Goal: Transaction & Acquisition: Purchase product/service

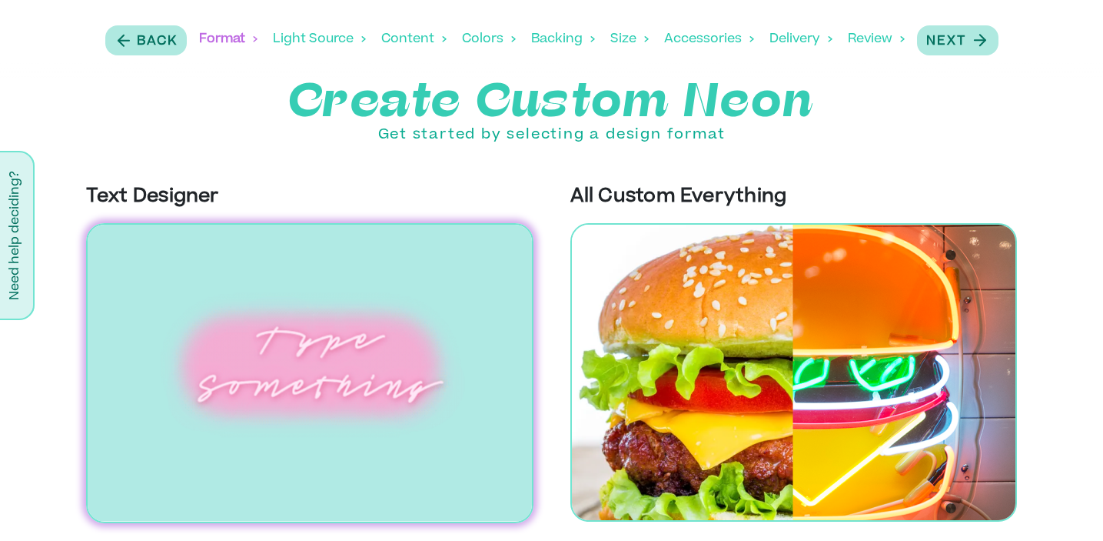
click at [331, 36] on div "Light Source" at bounding box center [319, 39] width 93 height 48
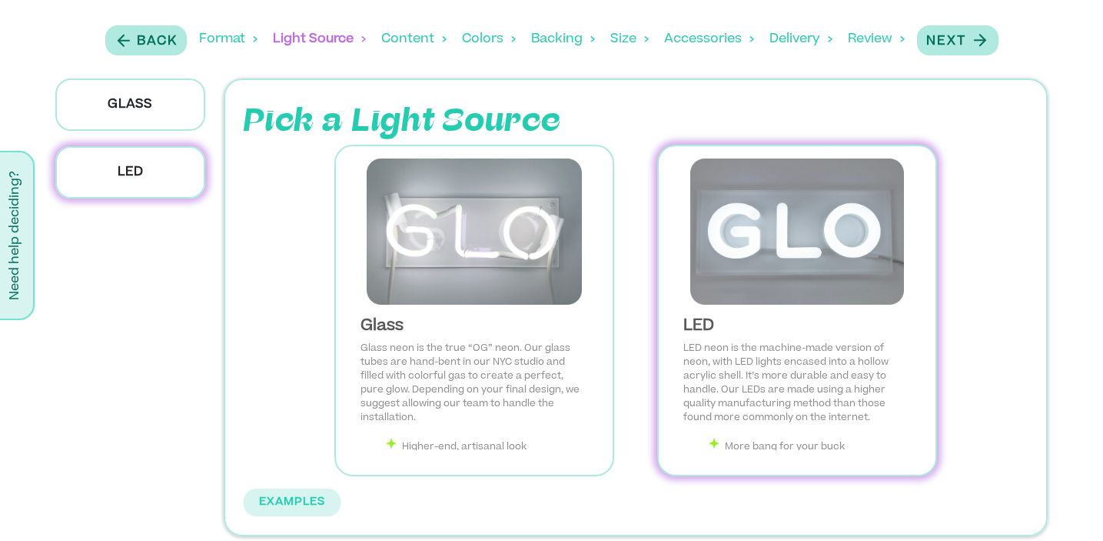
click at [617, 37] on div "Size" at bounding box center [630, 39] width 38 height 48
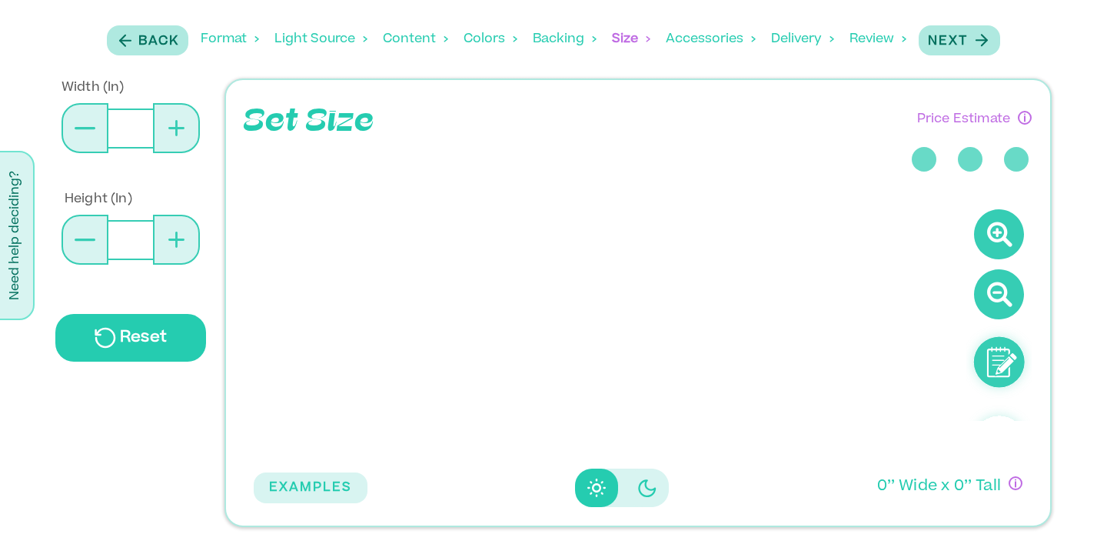
click at [560, 42] on div "Backing" at bounding box center [565, 39] width 64 height 48
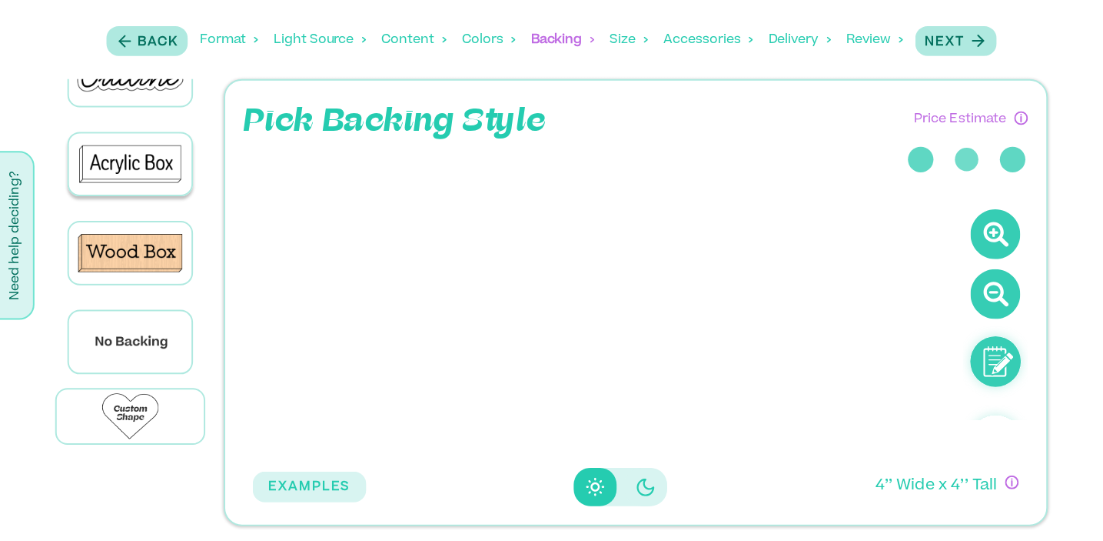
scroll to position [139, 0]
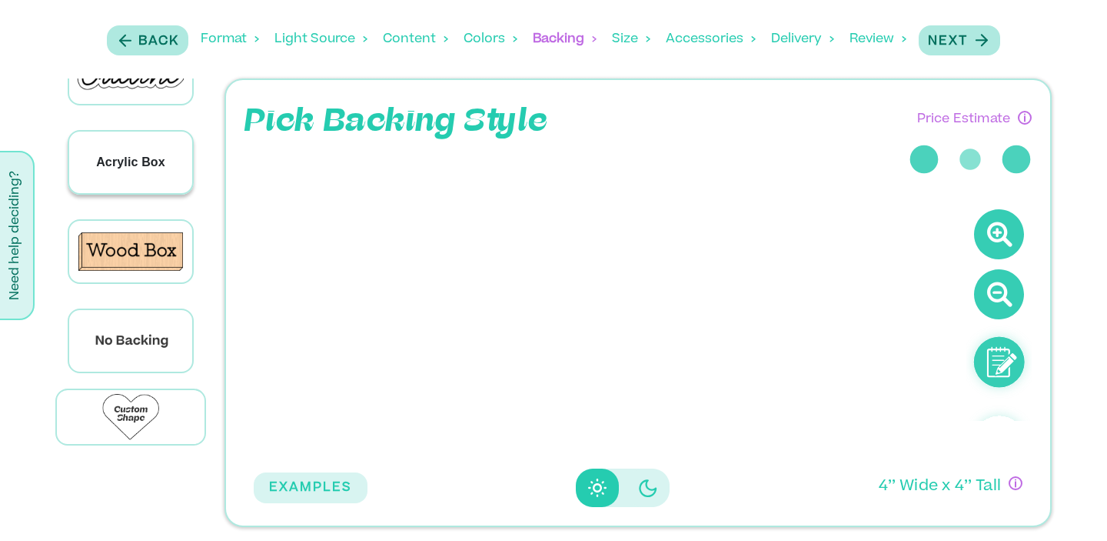
click at [118, 163] on p "Acrylic Box" at bounding box center [130, 162] width 69 height 18
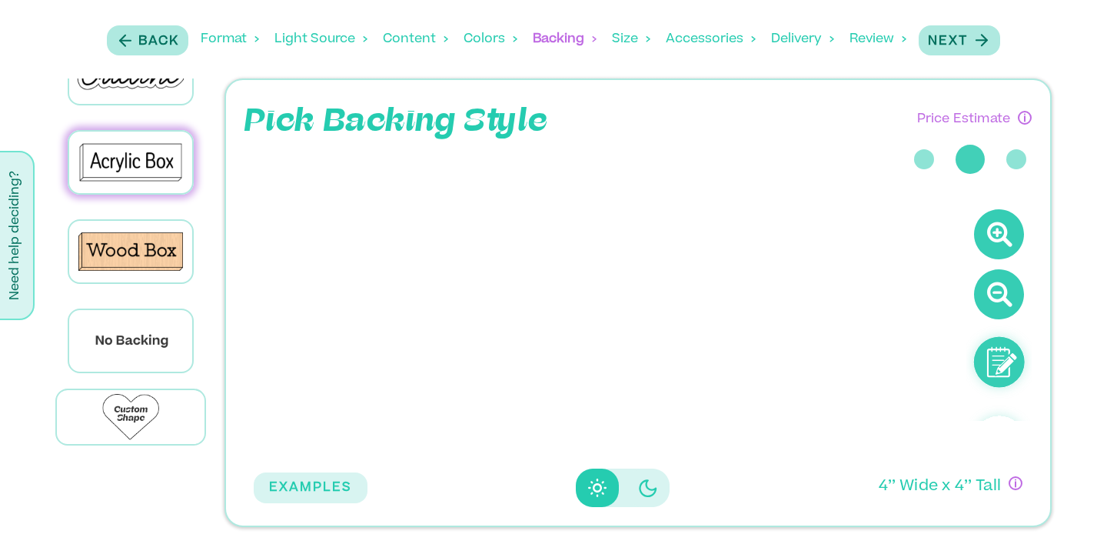
click at [714, 40] on div "Accessories" at bounding box center [711, 39] width 90 height 48
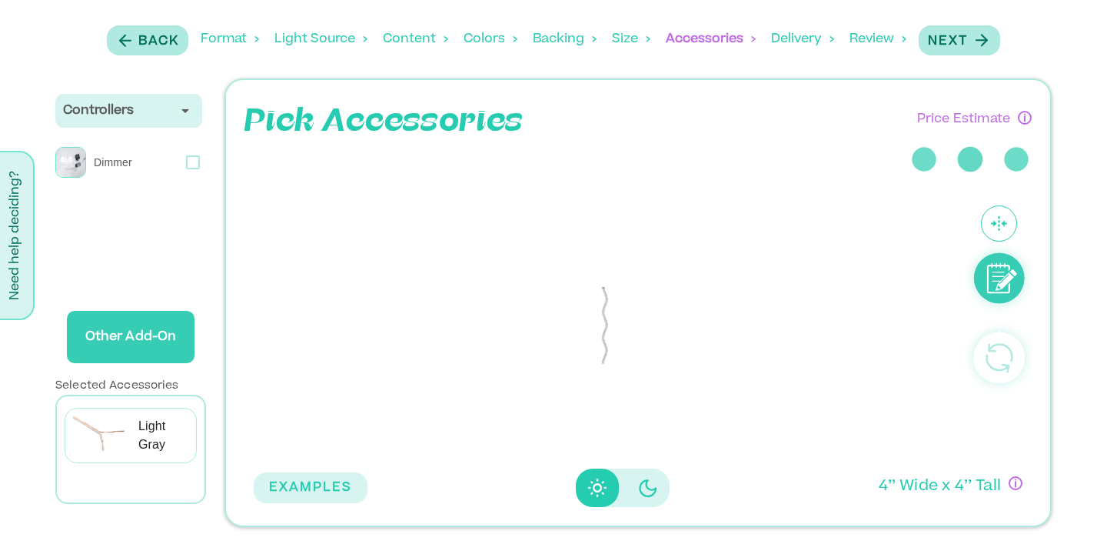
click at [783, 41] on div "Delivery" at bounding box center [802, 39] width 63 height 48
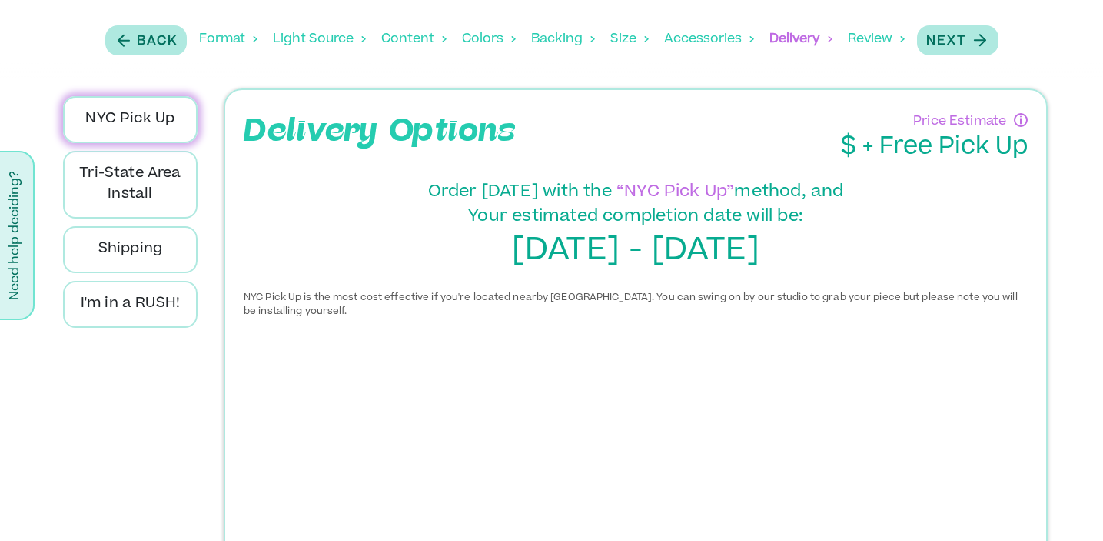
scroll to position [0, 0]
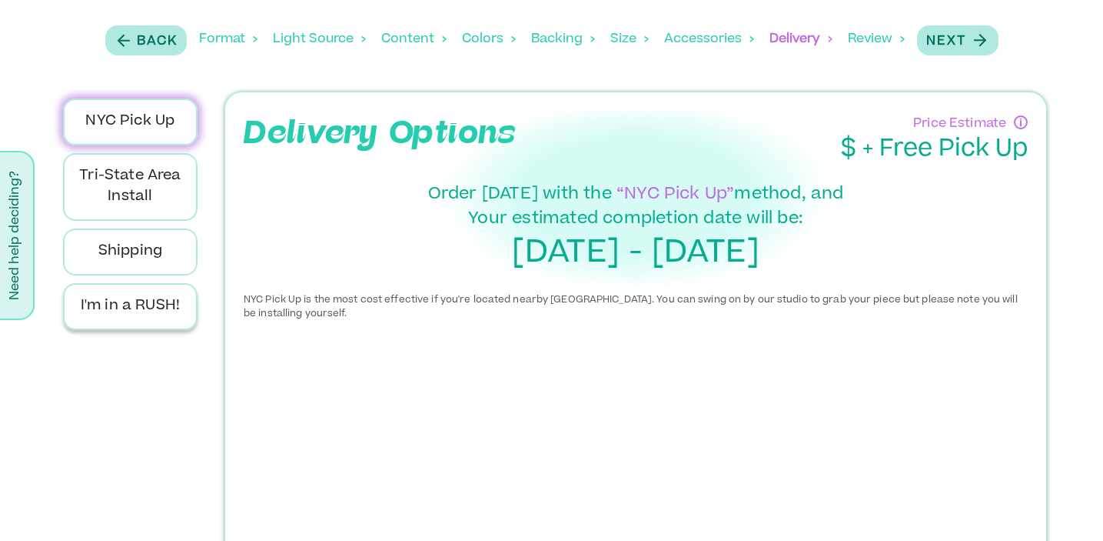
click at [143, 318] on div "I'm in a RUSH!" at bounding box center [130, 306] width 135 height 47
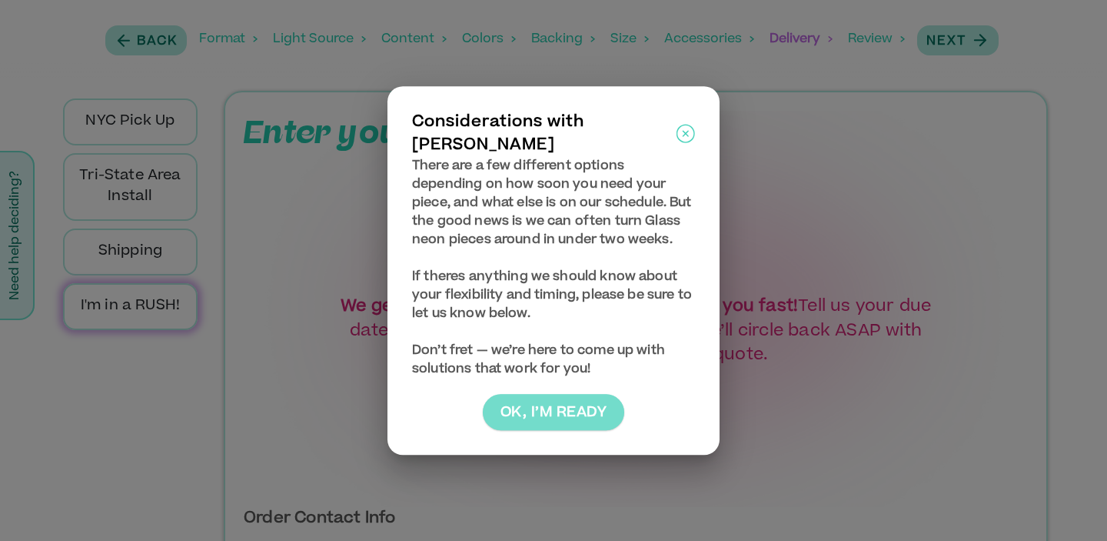
click at [578, 413] on button "Ok, I’m ready" at bounding box center [553, 412] width 141 height 37
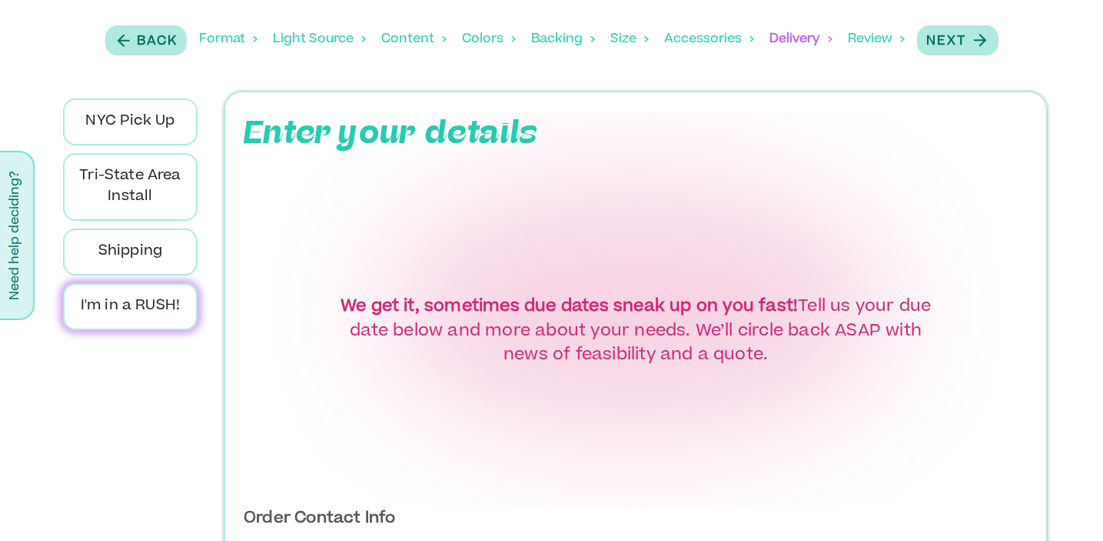
click at [599, 294] on div "Enter your details We get it, sometimes due dates sneak up on you fast! Tell us…" at bounding box center [636, 309] width 784 height 396
